Goal: Transaction & Acquisition: Purchase product/service

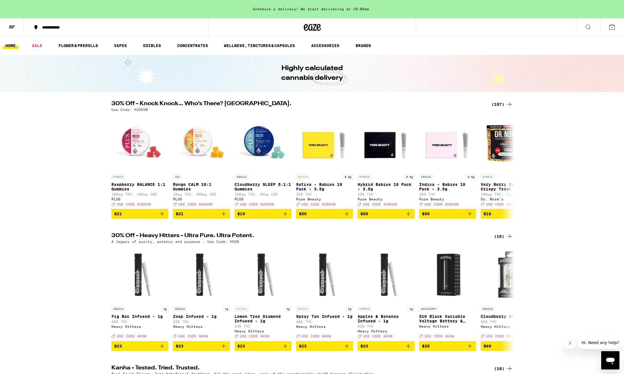
click at [498, 105] on div "(157)" at bounding box center [502, 104] width 21 height 7
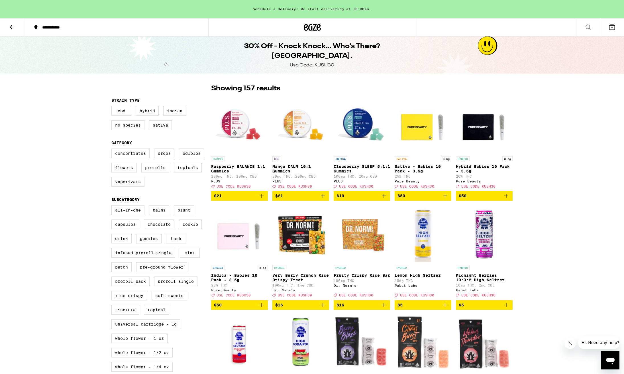
click at [132, 157] on label "Concentrates" at bounding box center [130, 153] width 38 height 10
click at [113, 150] on input "Concentrates" at bounding box center [113, 149] width 0 height 0
checkbox input "true"
